Goal: Information Seeking & Learning: Find specific fact

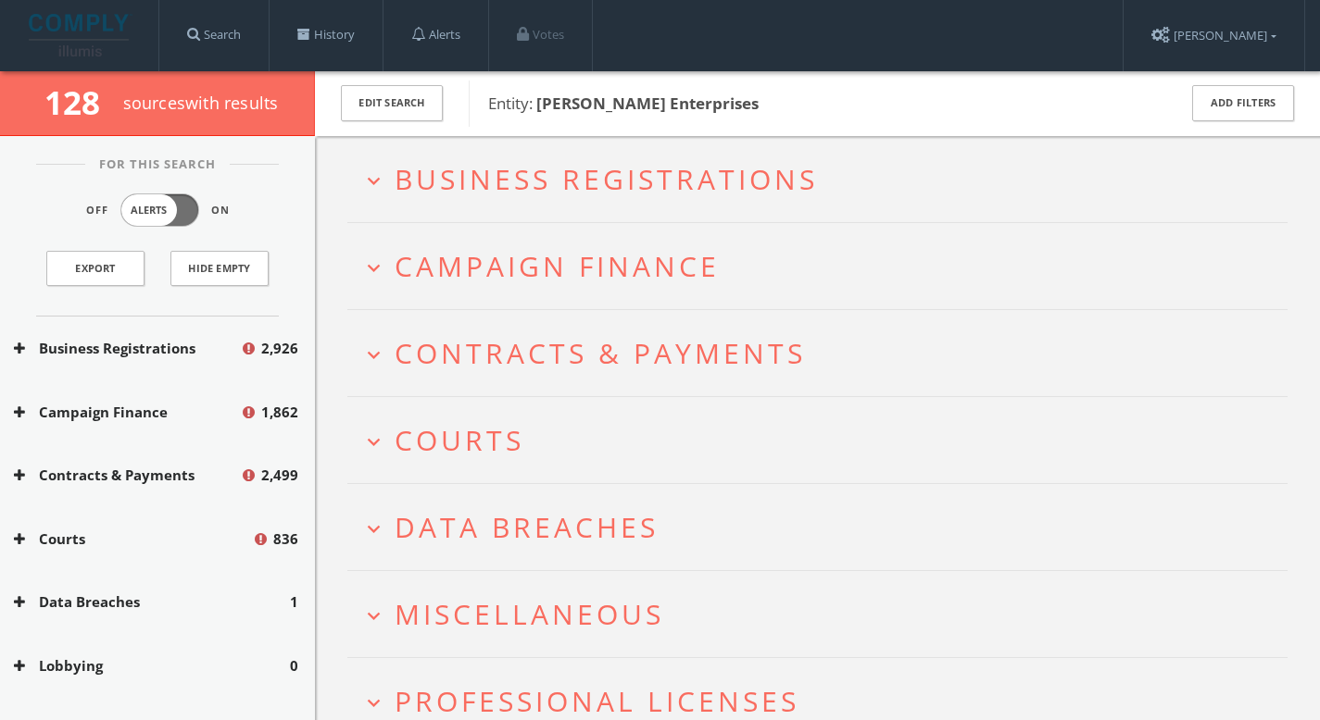
click at [560, 254] on span "Campaign Finance" at bounding box center [556, 266] width 325 height 38
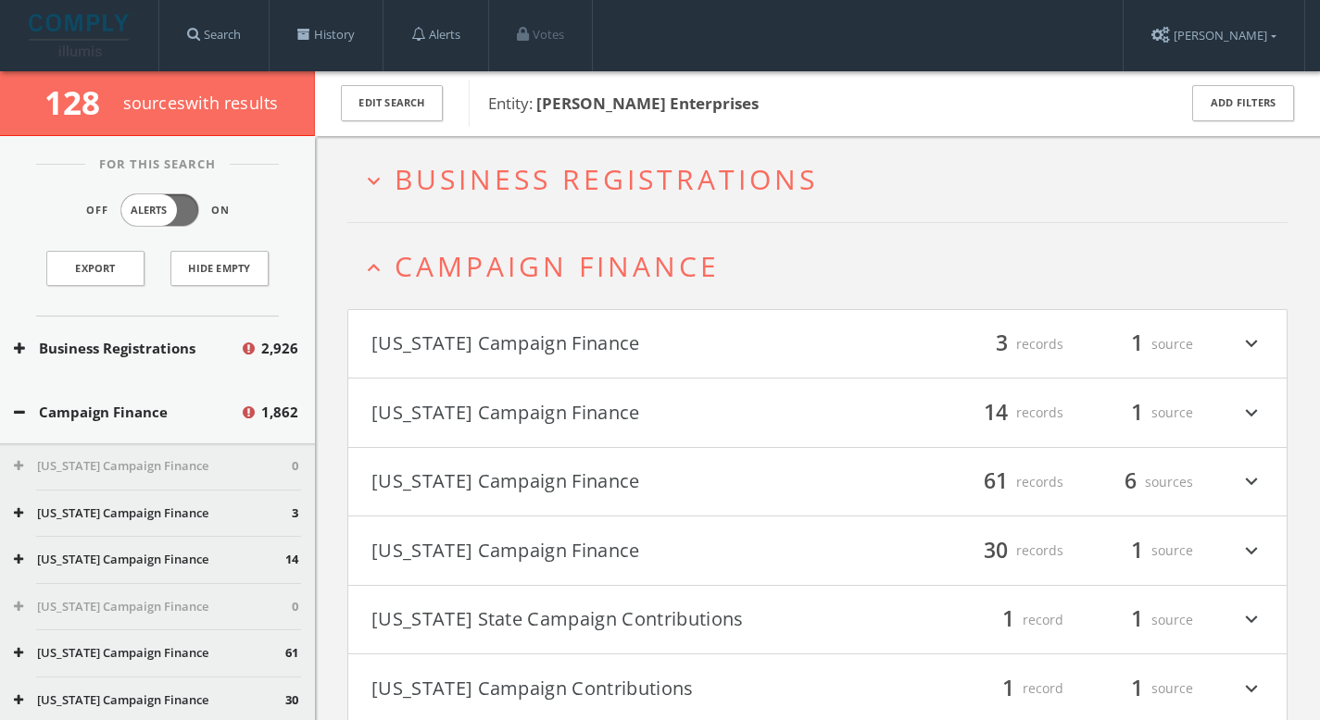
click at [582, 167] on span "Business Registrations" at bounding box center [605, 179] width 423 height 38
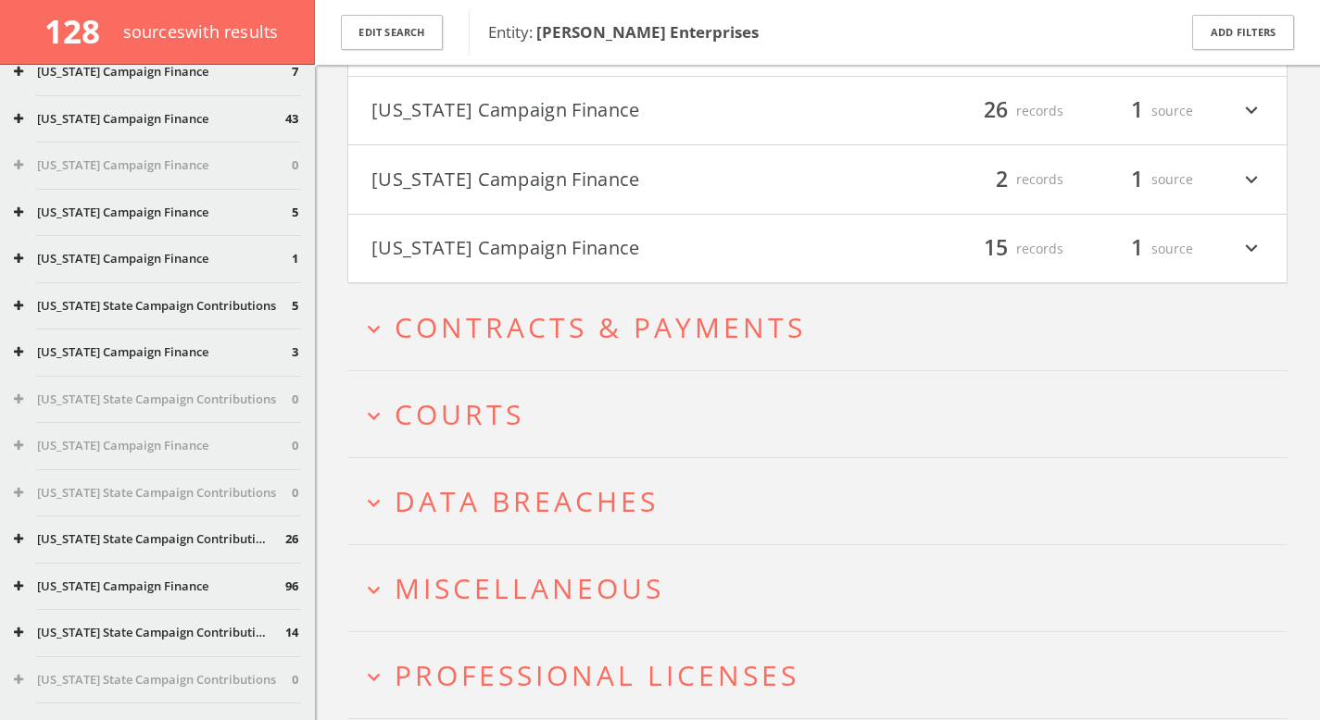
scroll to position [4546, 0]
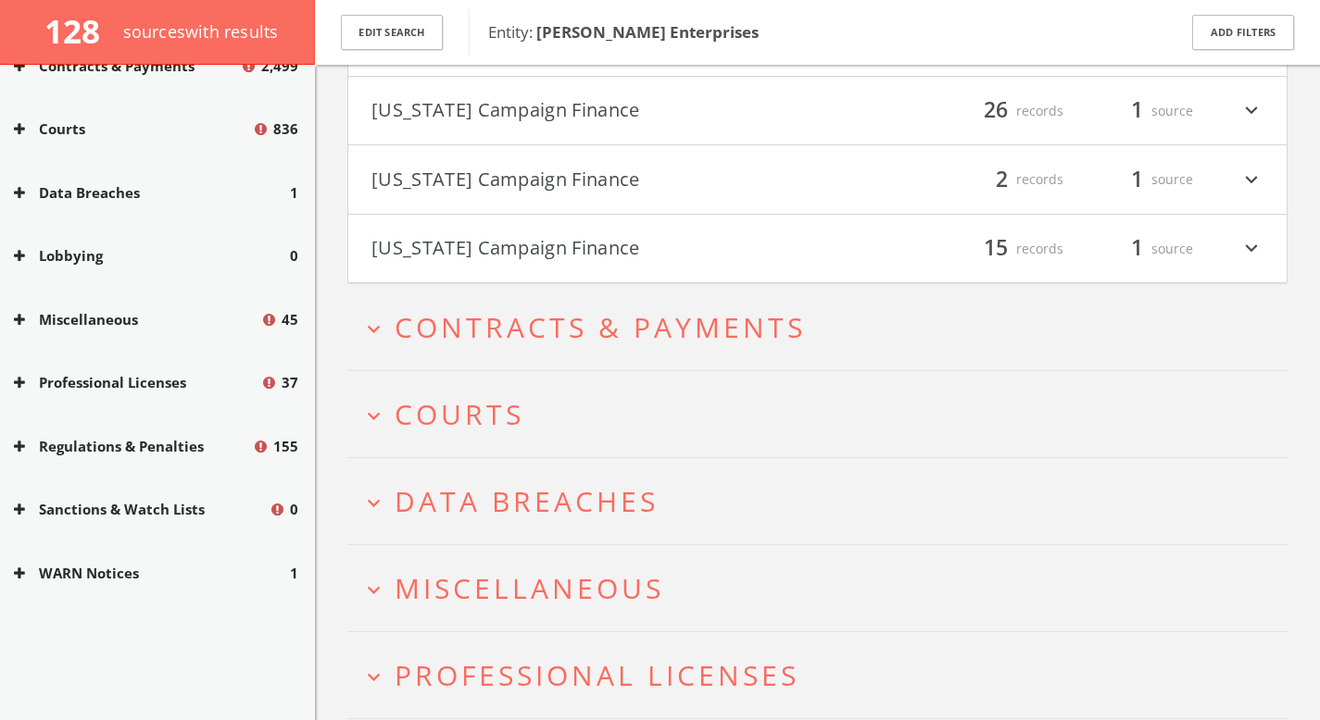
click at [137, 319] on button "Miscellaneous" at bounding box center [137, 319] width 246 height 21
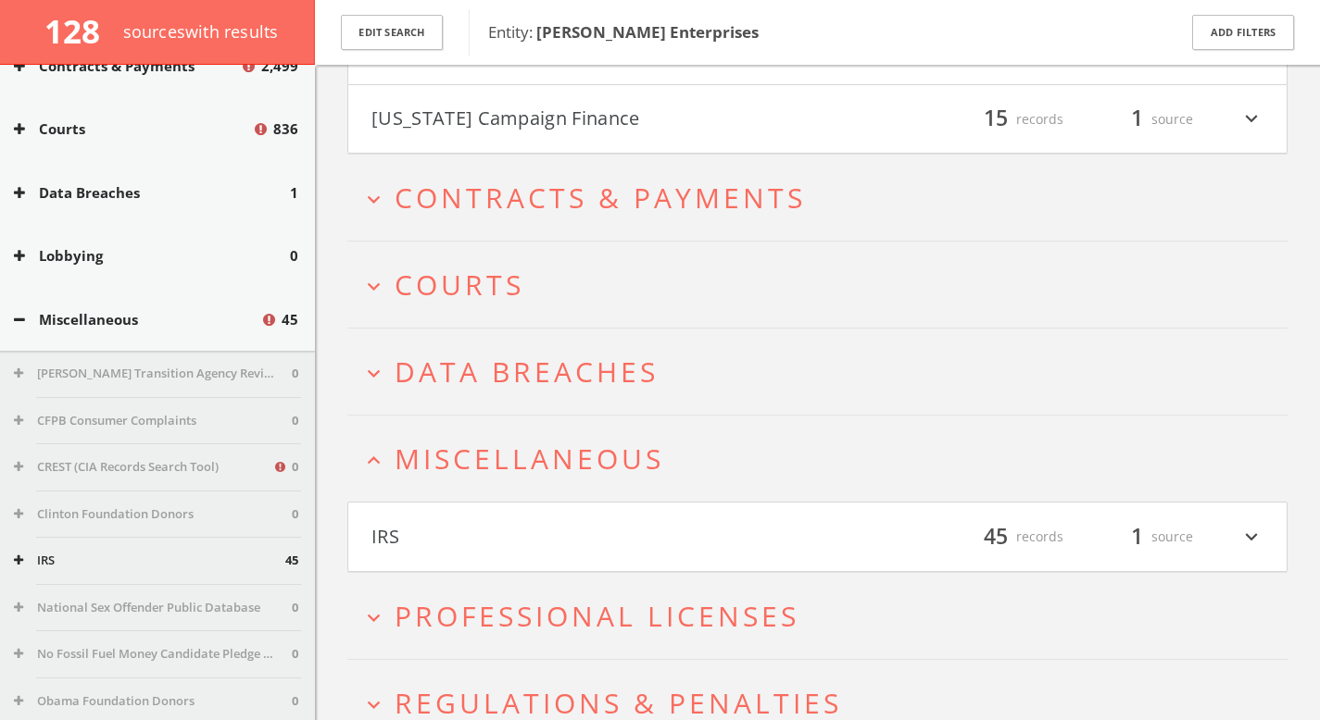
scroll to position [3999, 0]
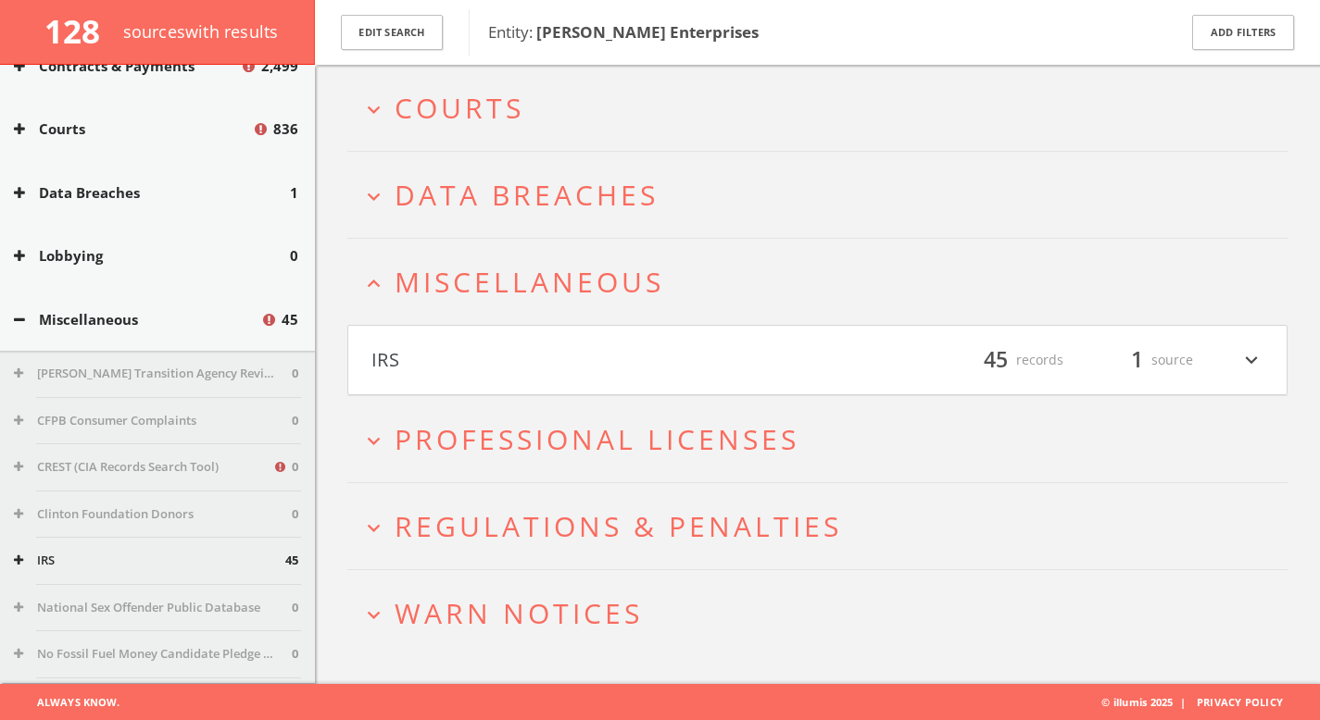
click at [506, 597] on span "WARN Notices" at bounding box center [518, 614] width 248 height 38
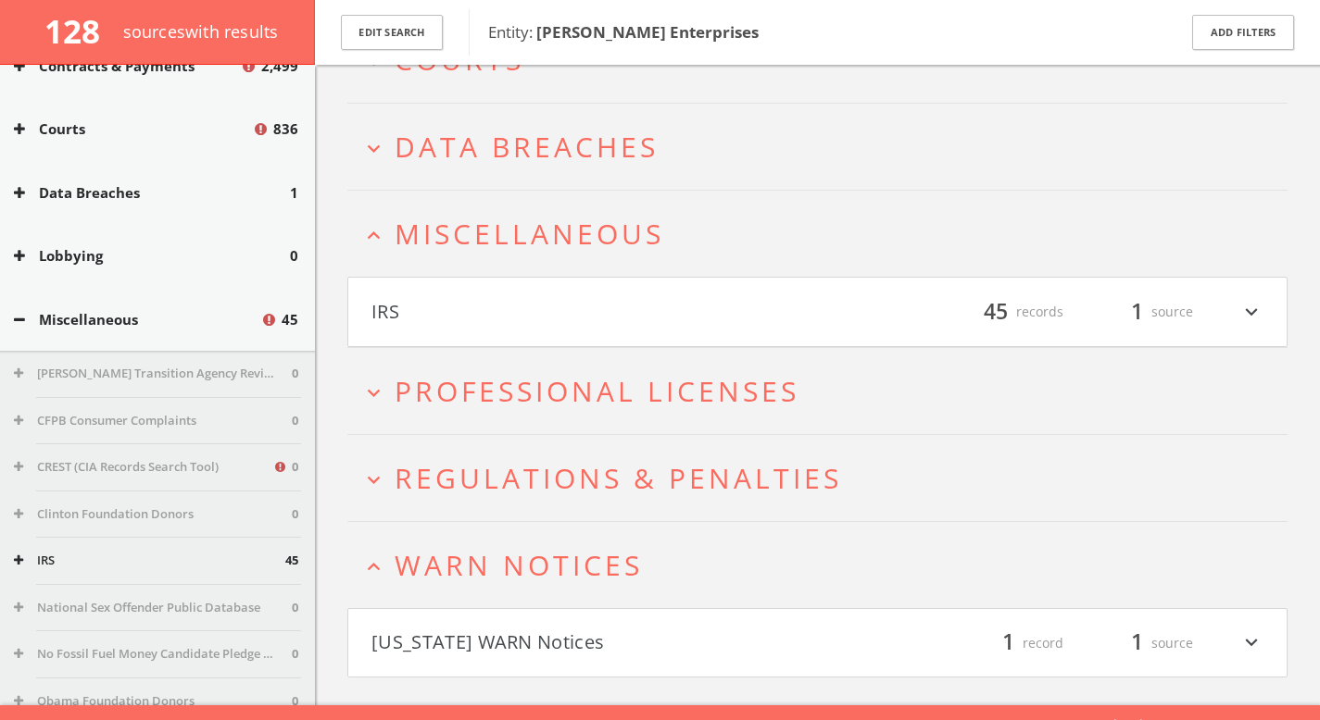
scroll to position [4070, 0]
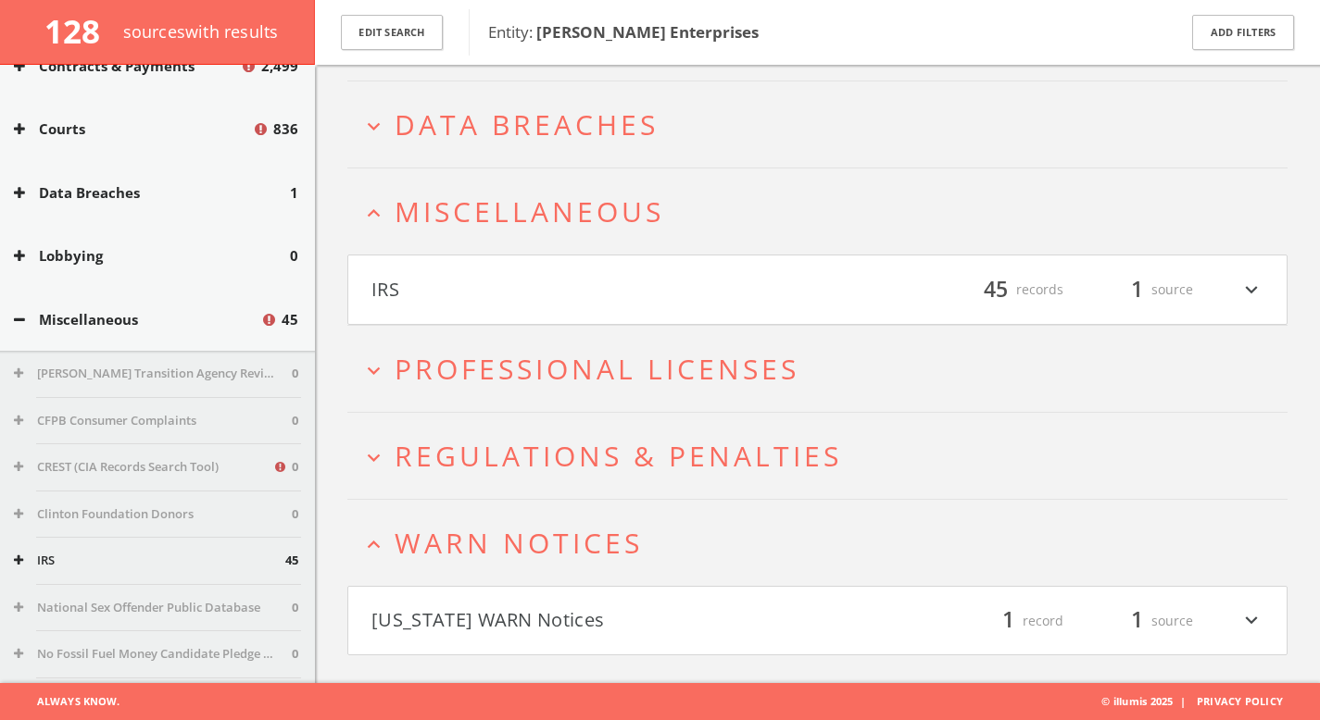
click at [535, 453] on span "Regulations & Penalties" at bounding box center [617, 456] width 447 height 38
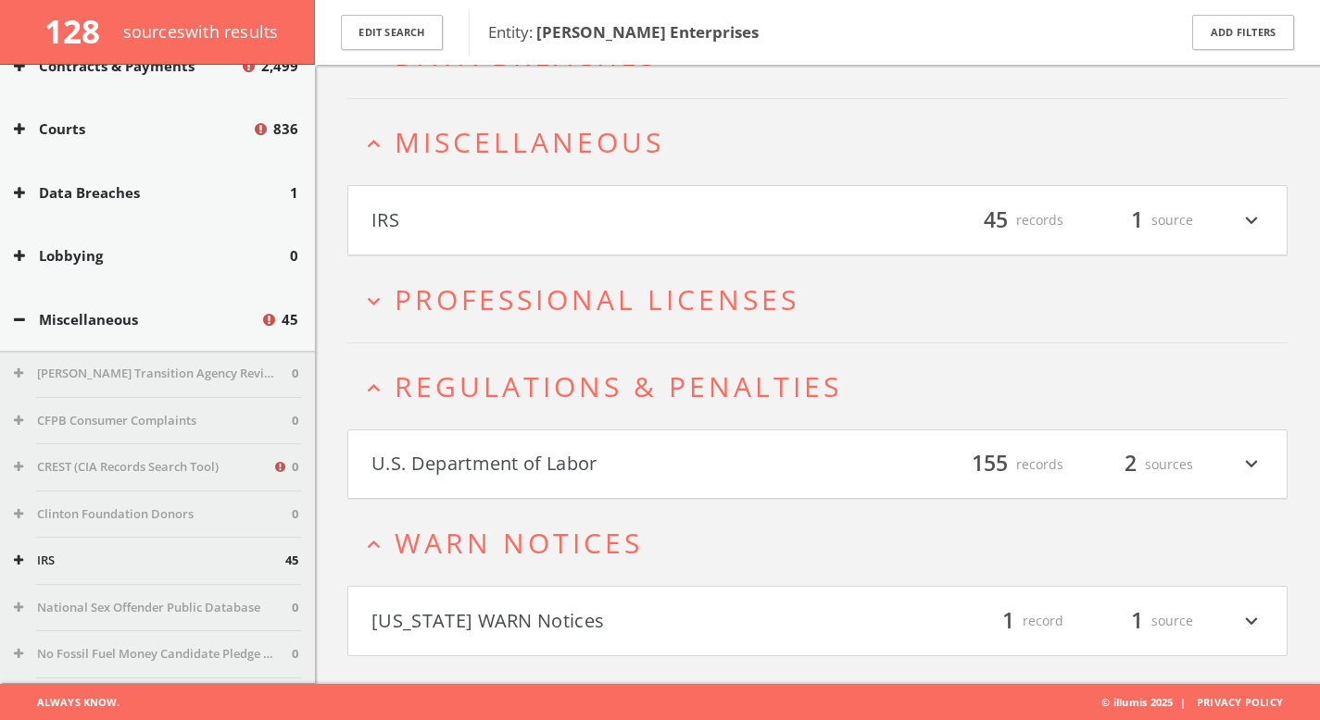
click at [535, 453] on button "U.S. Department of Labor" at bounding box center [594, 464] width 446 height 31
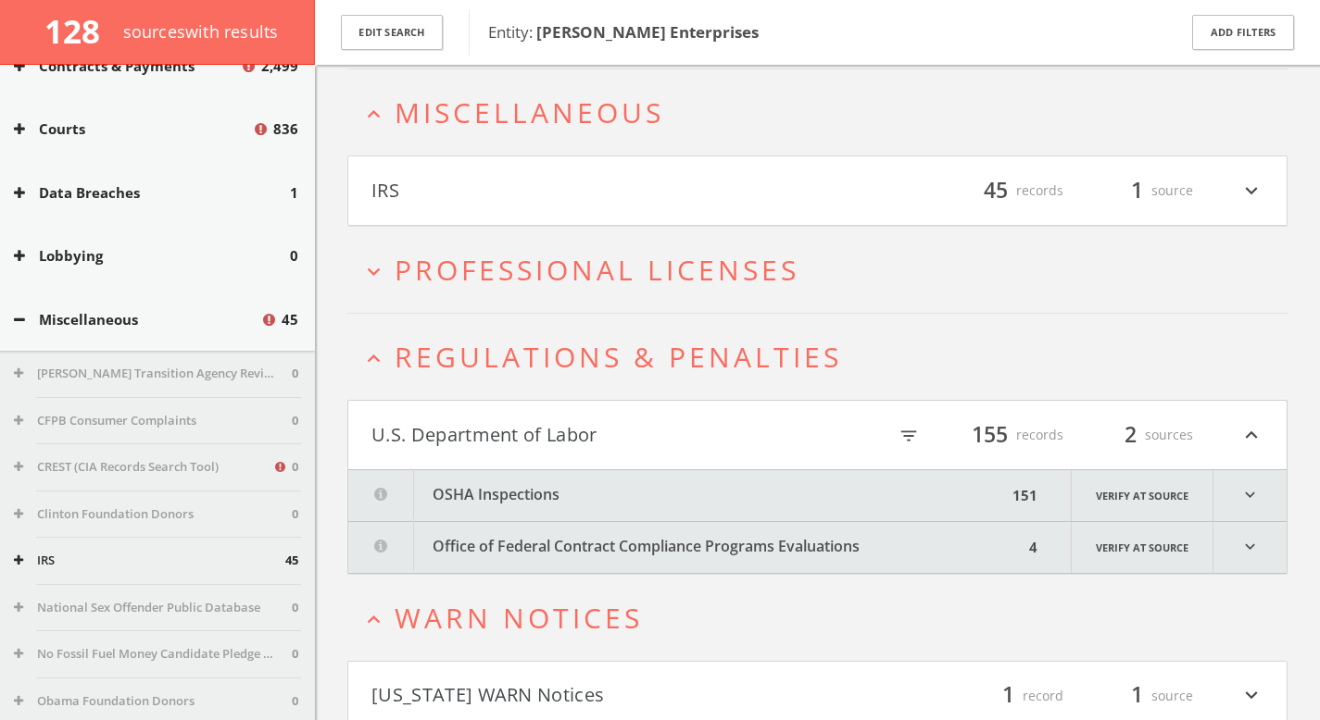
scroll to position [4244, 0]
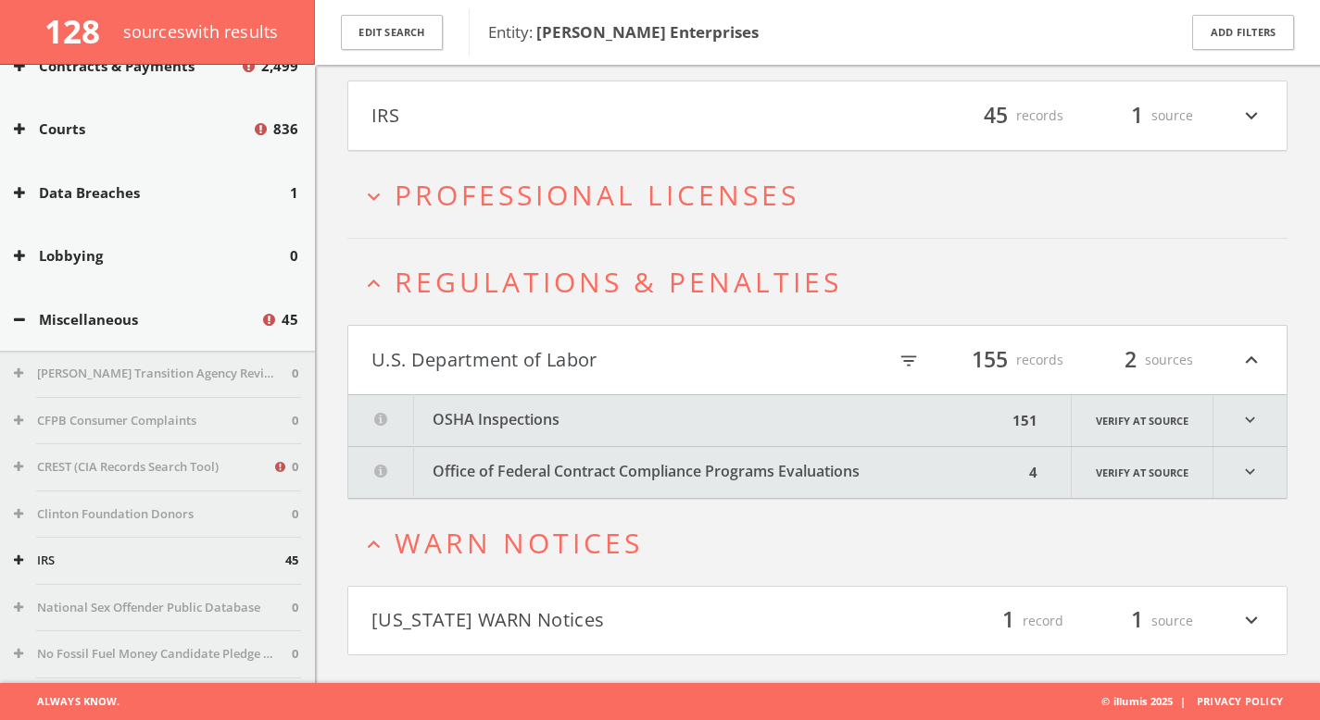
click at [527, 419] on button "OSHA Inspections" at bounding box center [677, 420] width 658 height 51
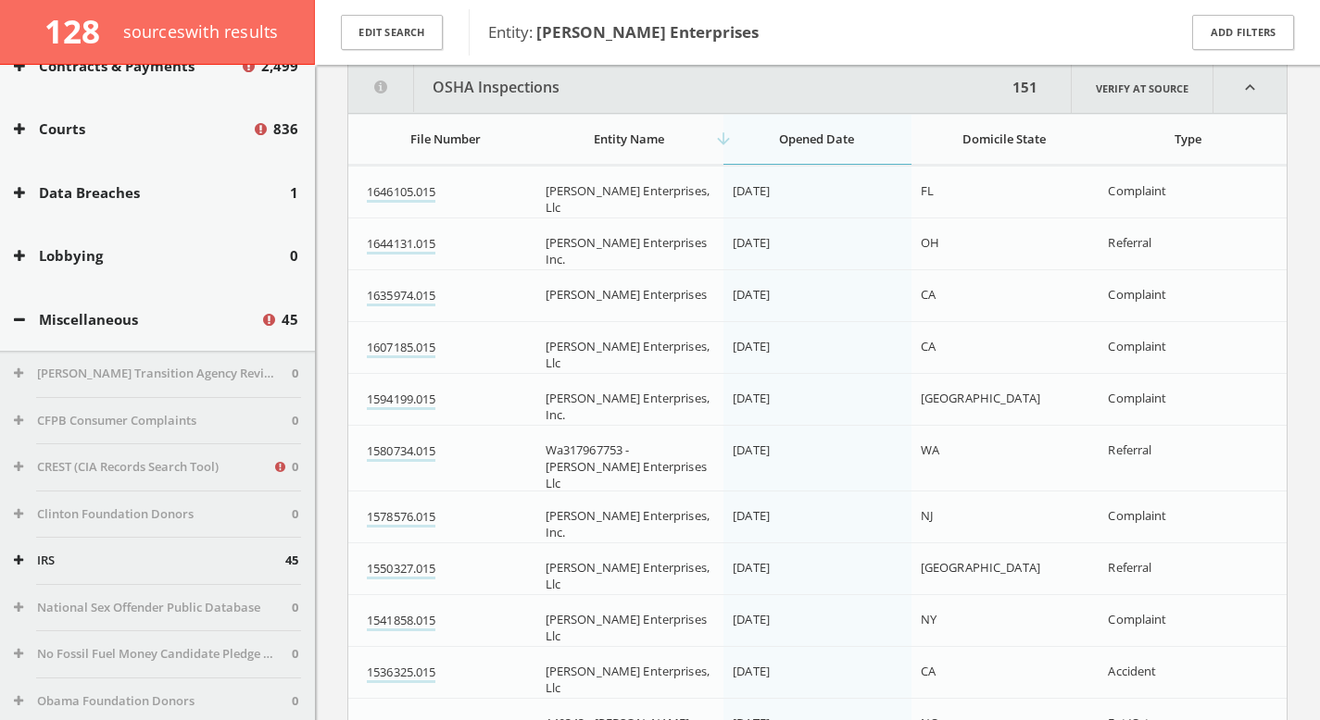
scroll to position [4577, 0]
click at [376, 202] on td "1646105.015" at bounding box center [442, 199] width 188 height 66
click at [388, 194] on link "1646105.015" at bounding box center [401, 191] width 69 height 19
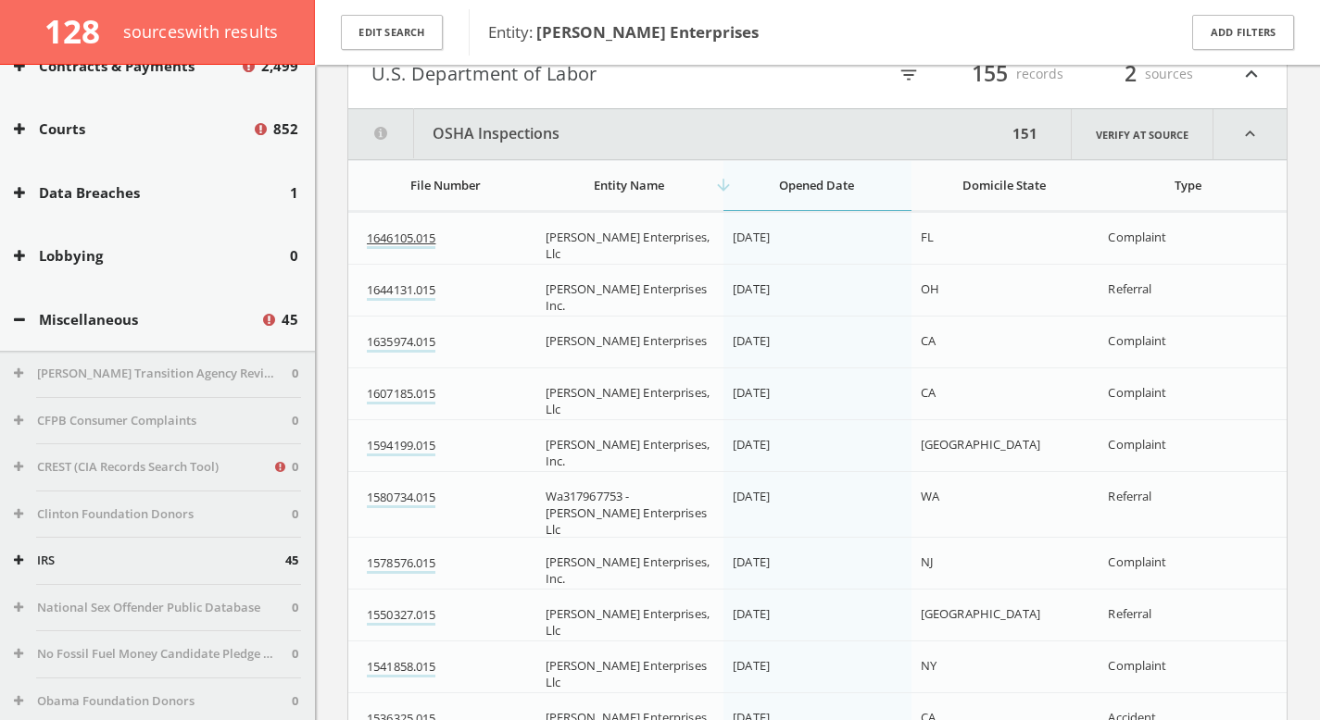
scroll to position [4529, 0]
click at [491, 131] on button "OSHA Inspections" at bounding box center [677, 135] width 658 height 50
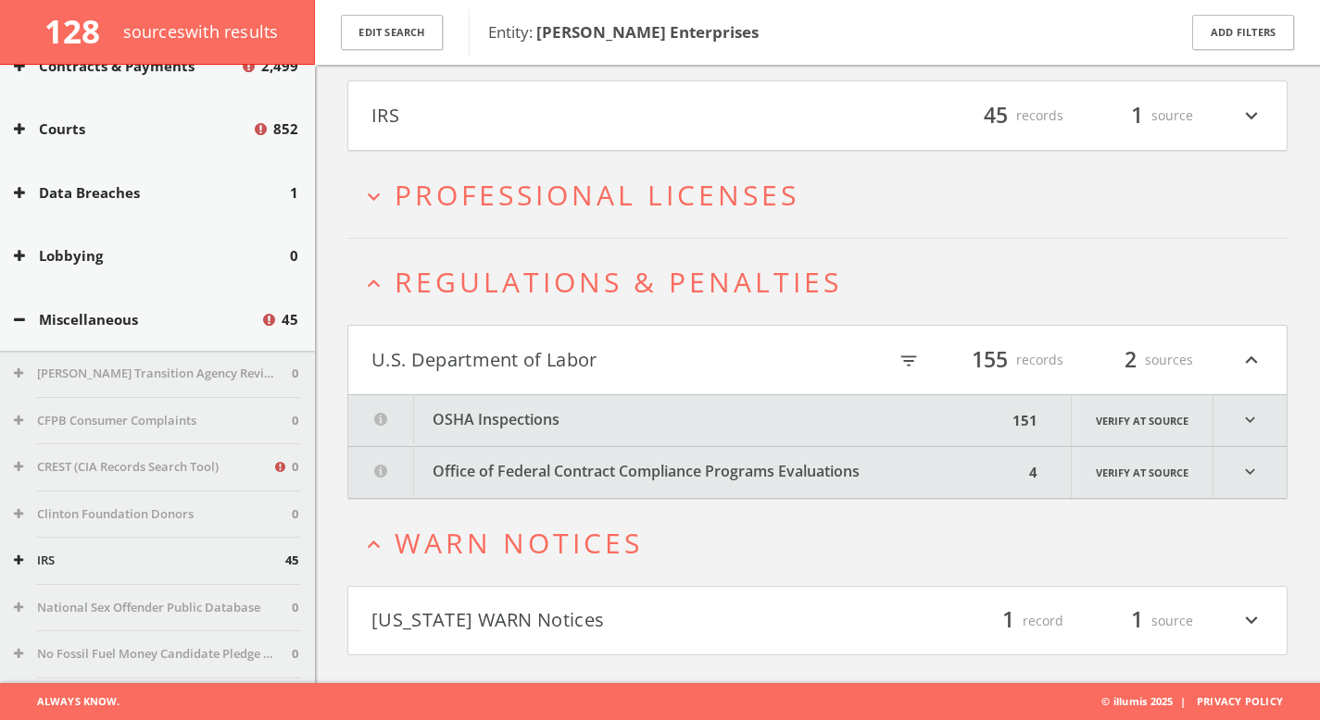
click at [534, 424] on button "OSHA Inspections" at bounding box center [677, 420] width 658 height 51
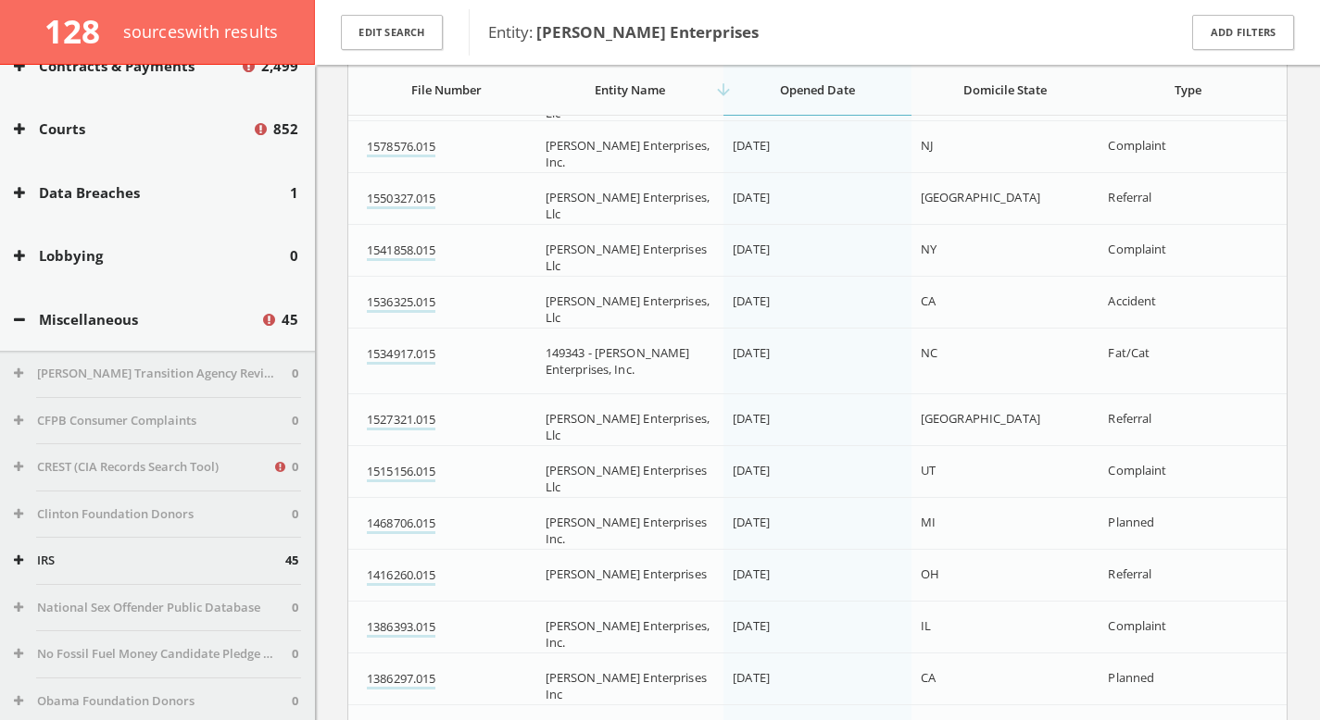
scroll to position [4963, 0]
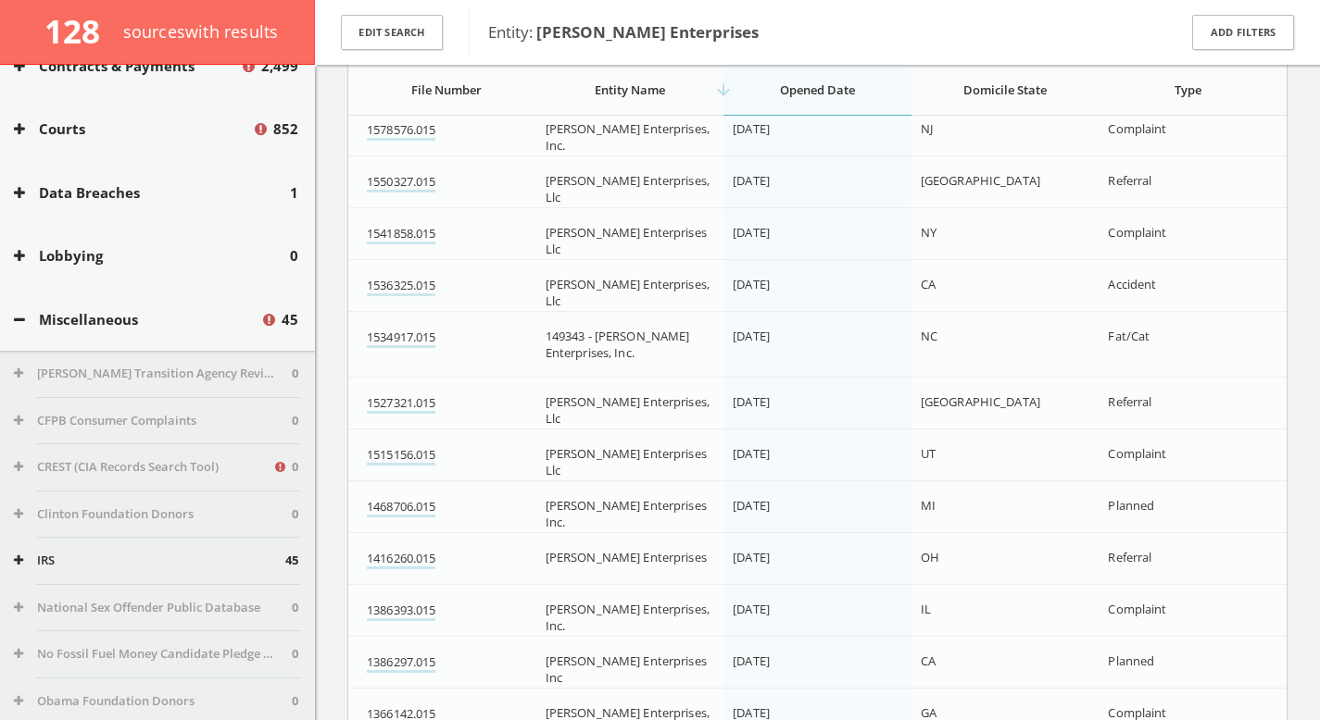
click at [893, 329] on div "[DATE]" at bounding box center [818, 336] width 173 height 17
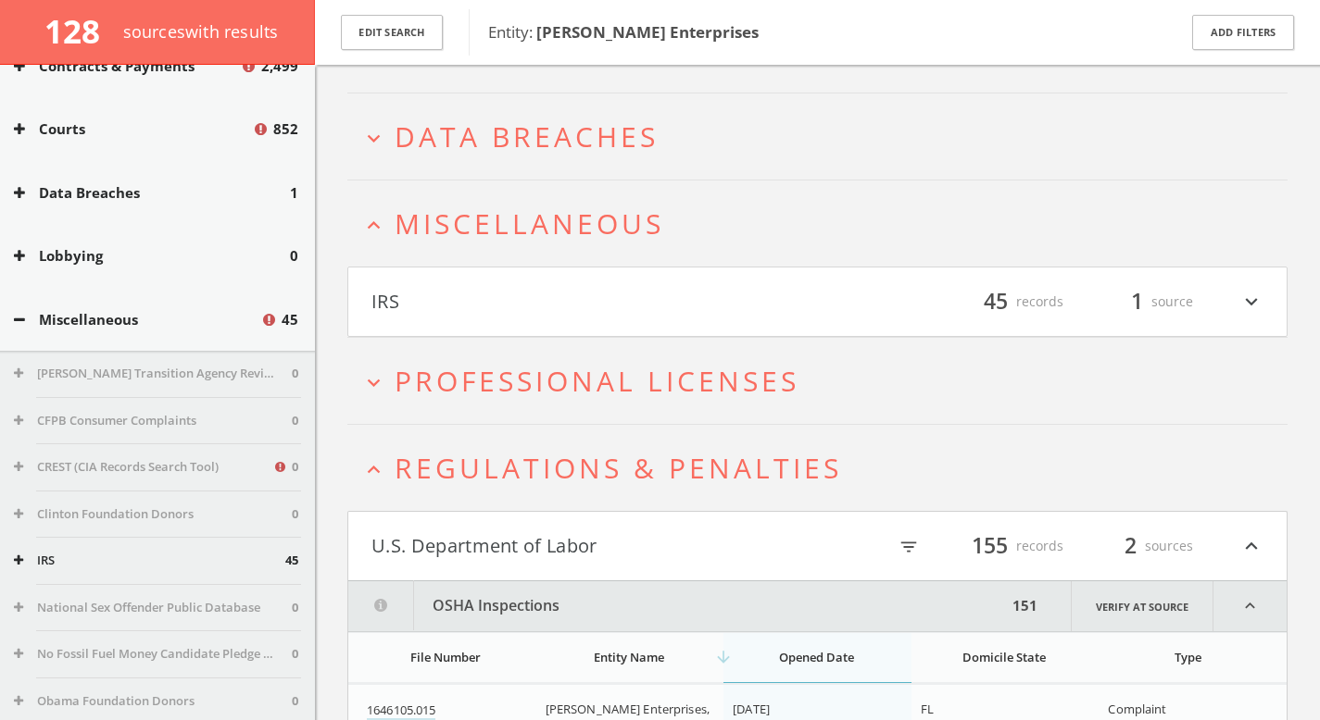
scroll to position [4035, 0]
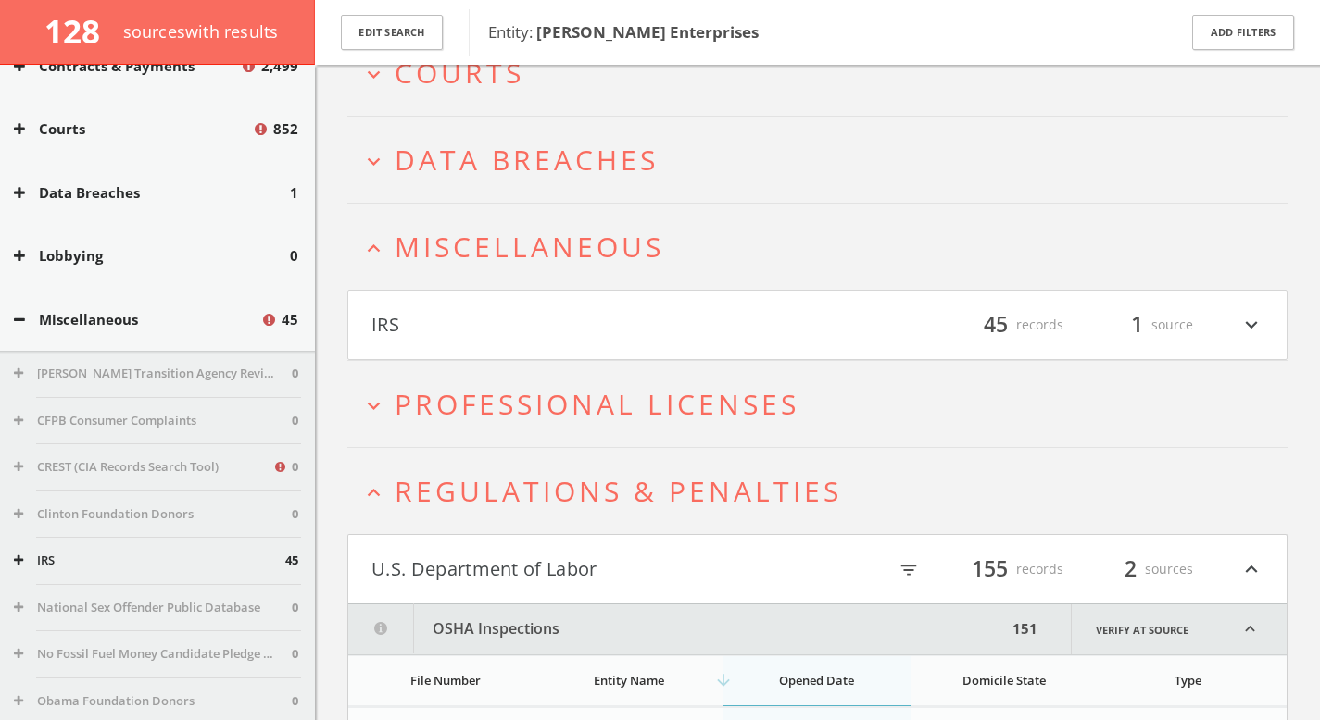
click at [511, 255] on span "Miscellaneous" at bounding box center [528, 247] width 269 height 38
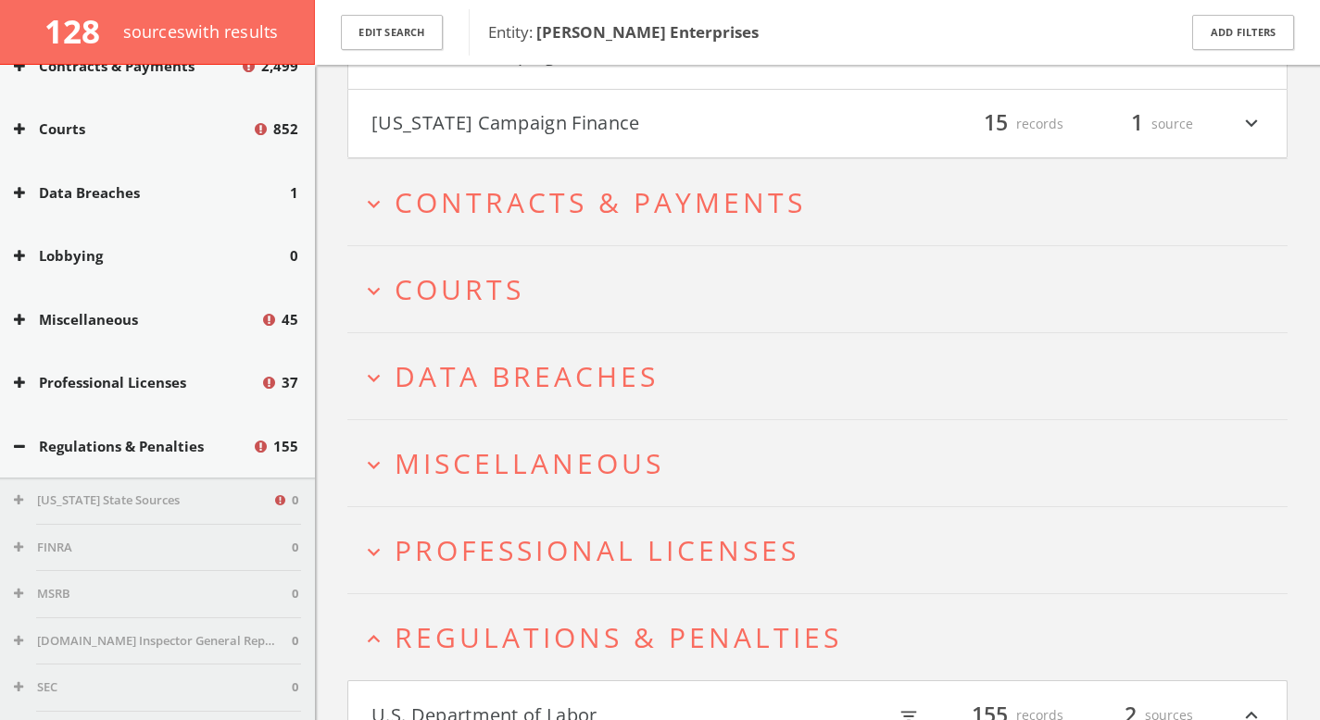
click at [518, 280] on span "Courts" at bounding box center [459, 289] width 130 height 38
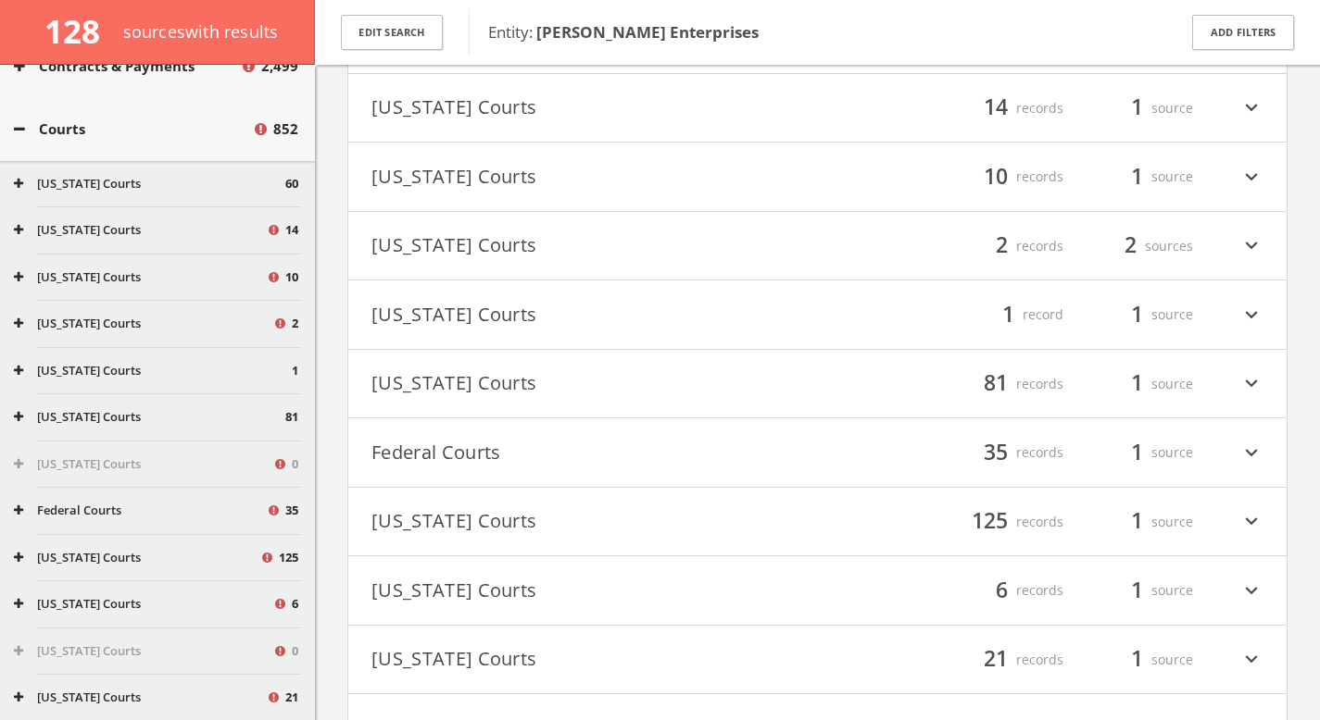
scroll to position [4073, 0]
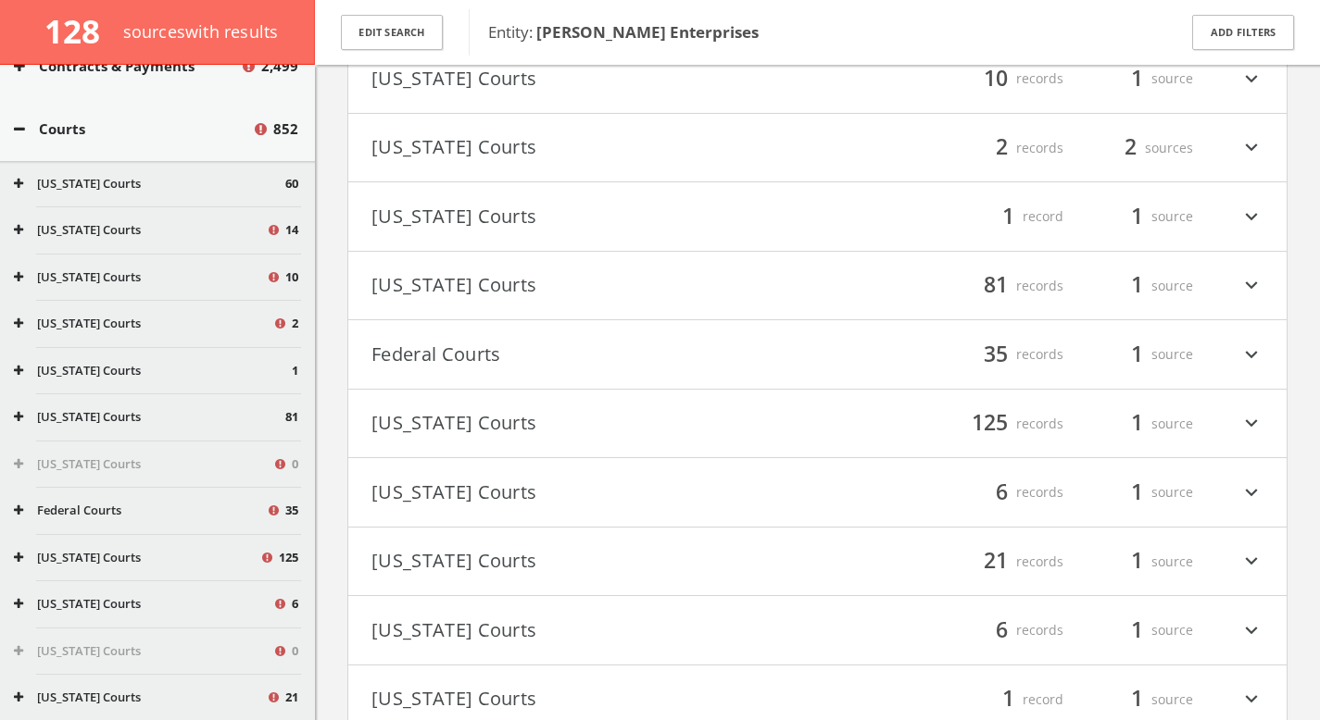
click at [526, 362] on button "Federal Courts" at bounding box center [594, 354] width 446 height 31
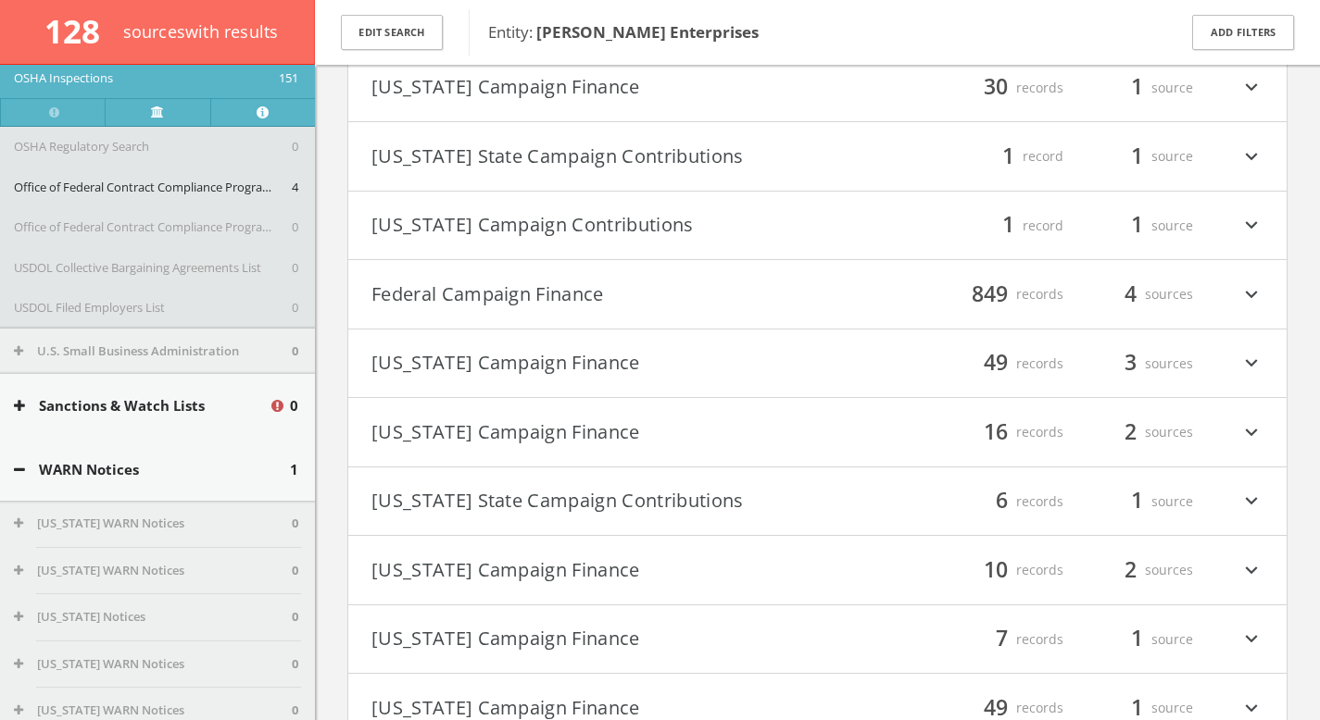
scroll to position [6309, 0]
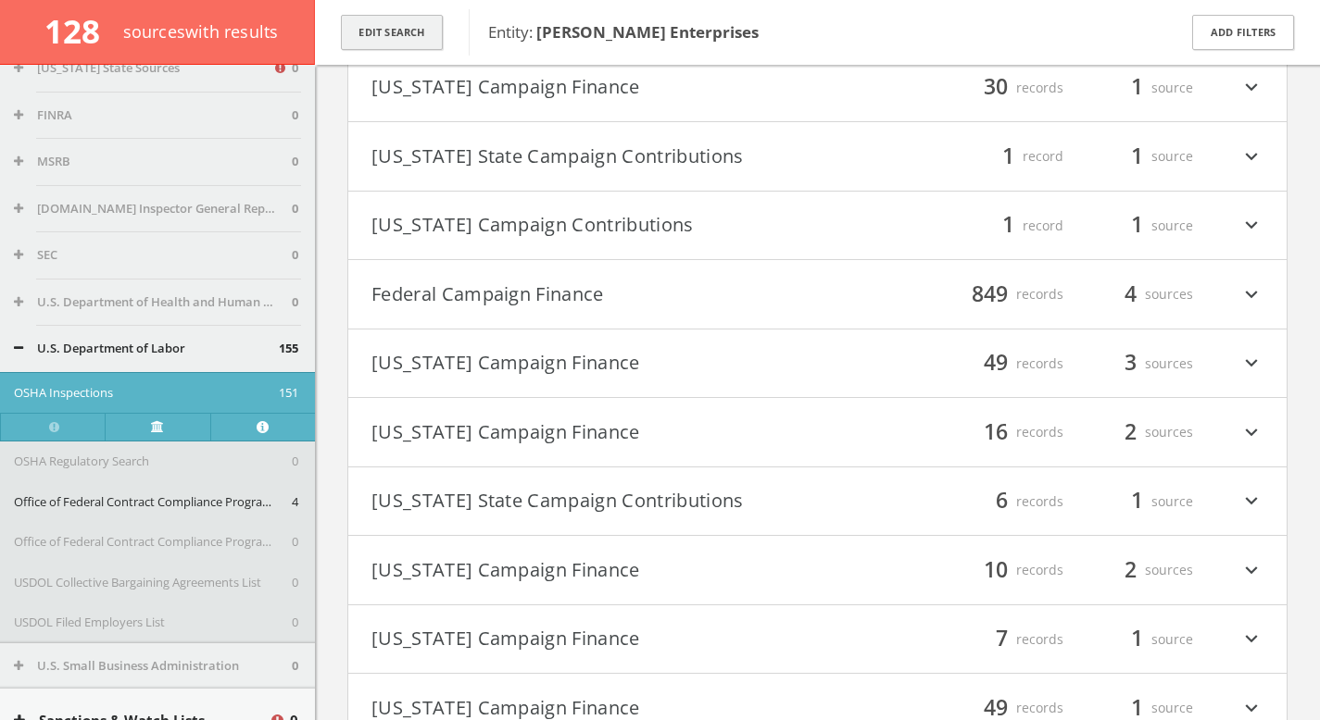
click at [402, 41] on button "Edit Search" at bounding box center [392, 33] width 102 height 36
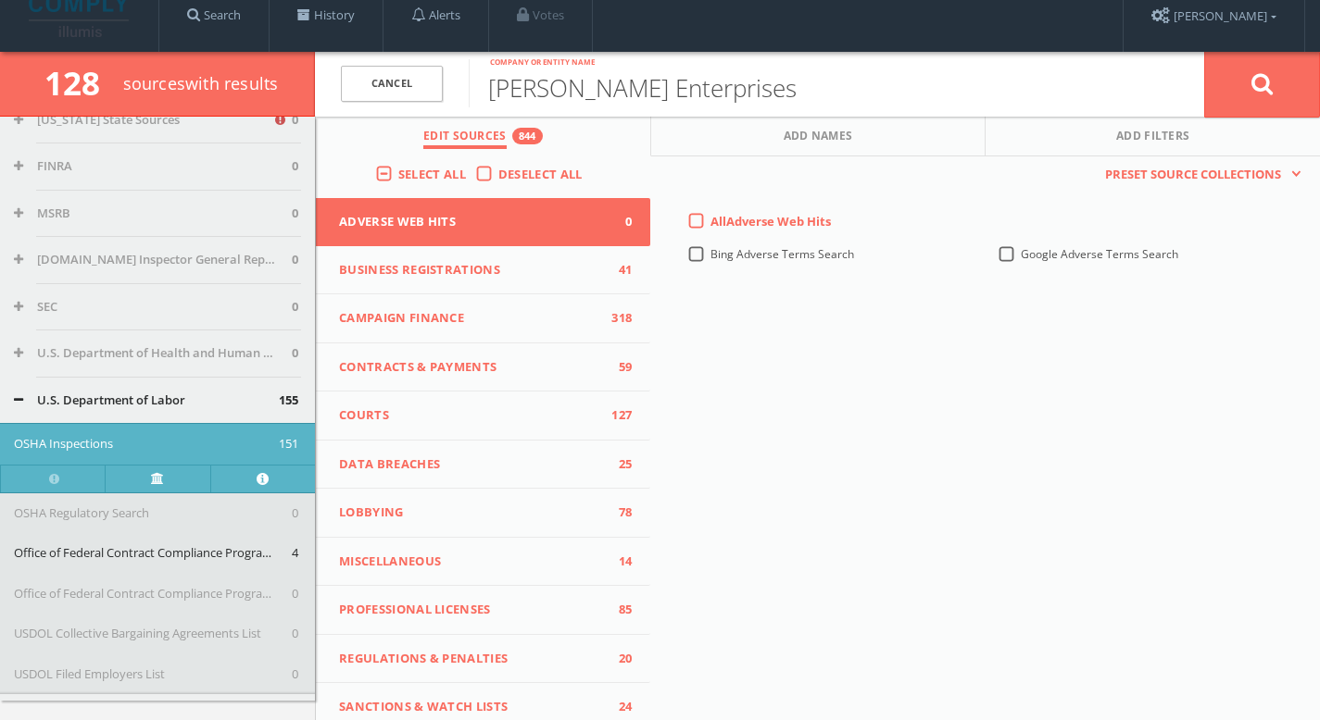
scroll to position [0, 0]
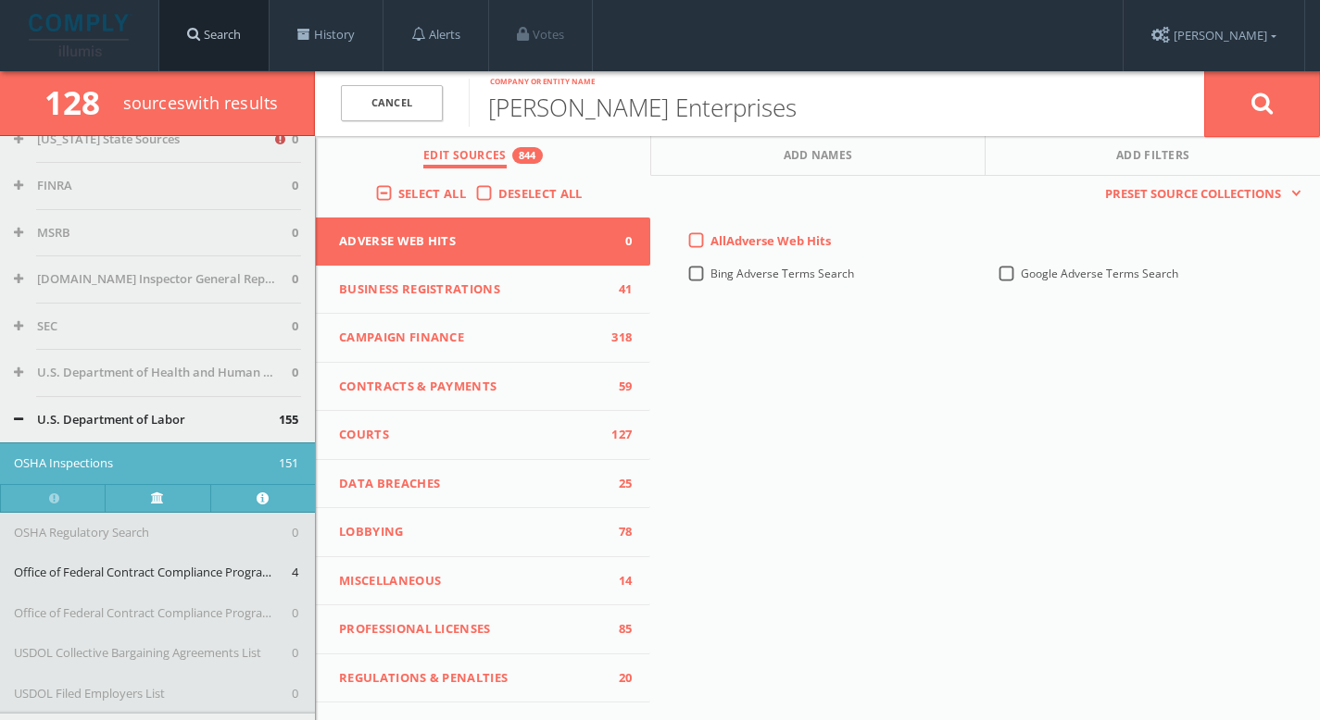
click at [207, 52] on link "Search" at bounding box center [213, 35] width 109 height 70
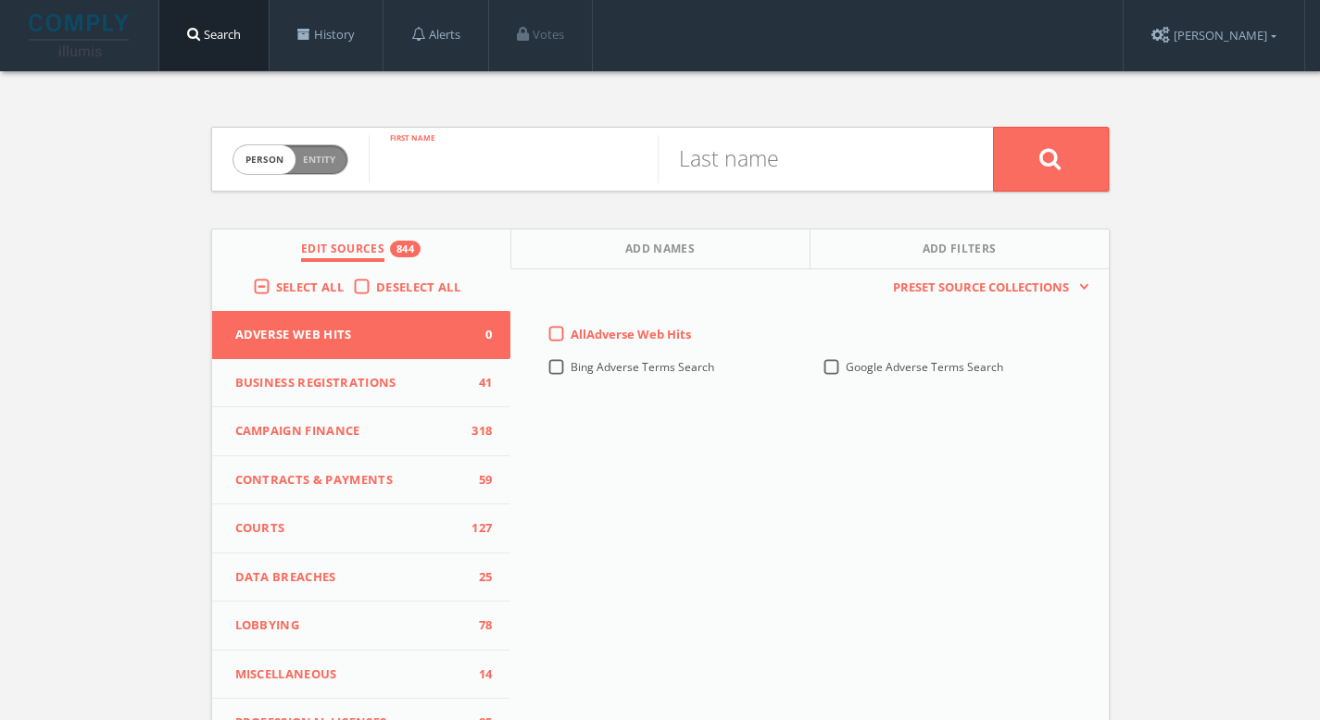
click at [521, 170] on input "text" at bounding box center [513, 159] width 289 height 48
type input "[PERSON_NAME]"
click at [1013, 178] on button at bounding box center [1051, 159] width 116 height 65
